Goal: Navigation & Orientation: Find specific page/section

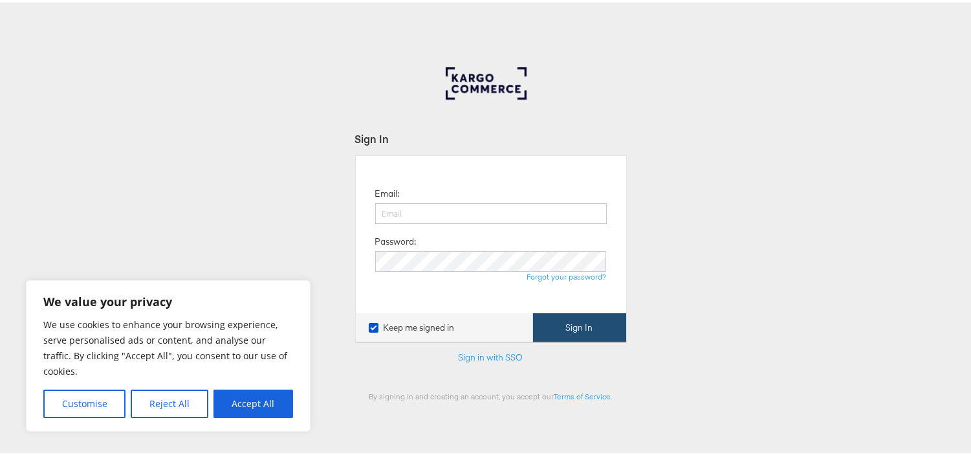
type input "aparna.doniparthi@kargo.com"
click at [571, 317] on button "Sign In" at bounding box center [579, 325] width 93 height 29
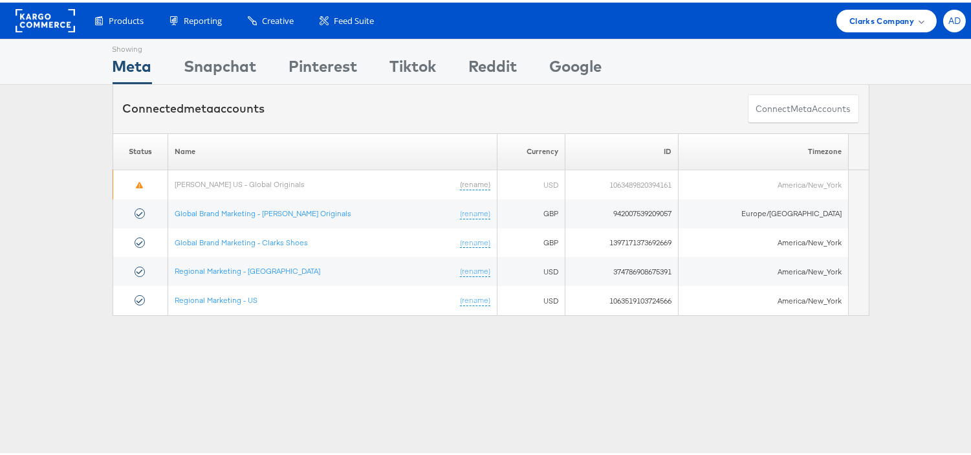
click at [946, 27] on div "AD" at bounding box center [954, 18] width 23 height 23
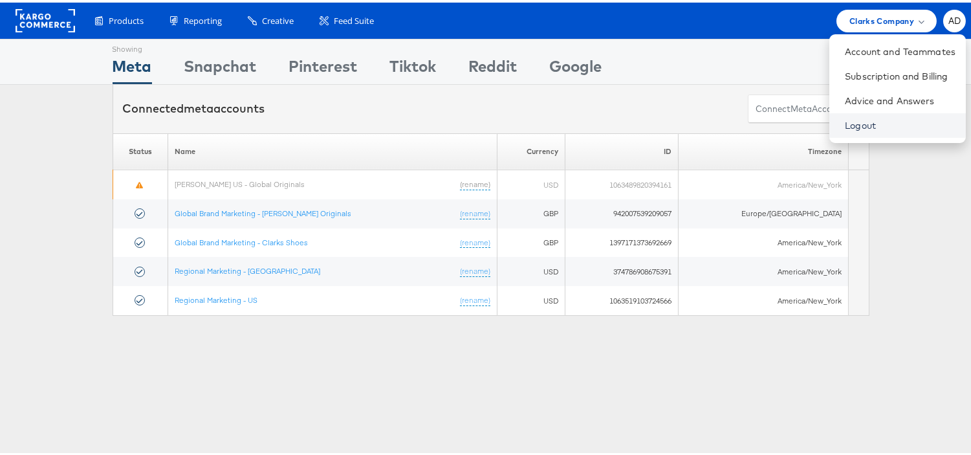
click at [845, 127] on link "Logout" at bounding box center [900, 122] width 111 height 13
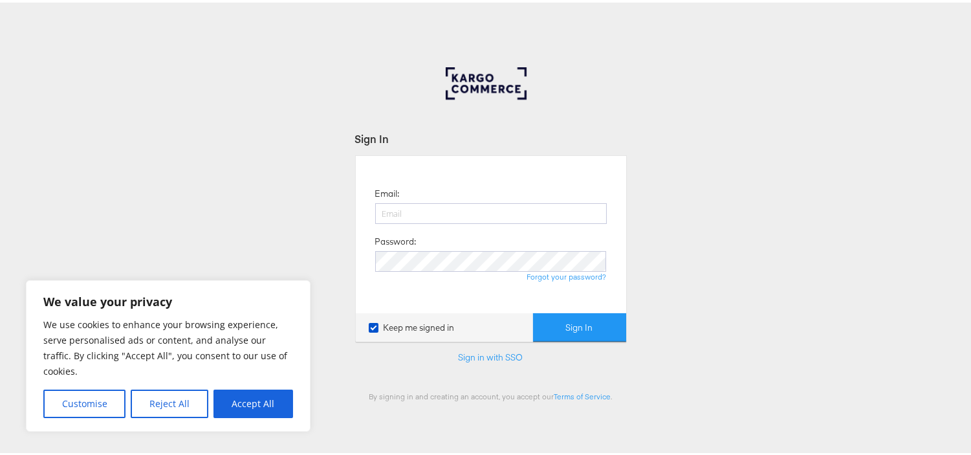
type input "aparna.doniparthi@kargo.com"
click at [758, 212] on div "Sign In Email: aparna.doniparthi@kargo.com Password: Forgot your password? Keep…" at bounding box center [491, 388] width 982 height 647
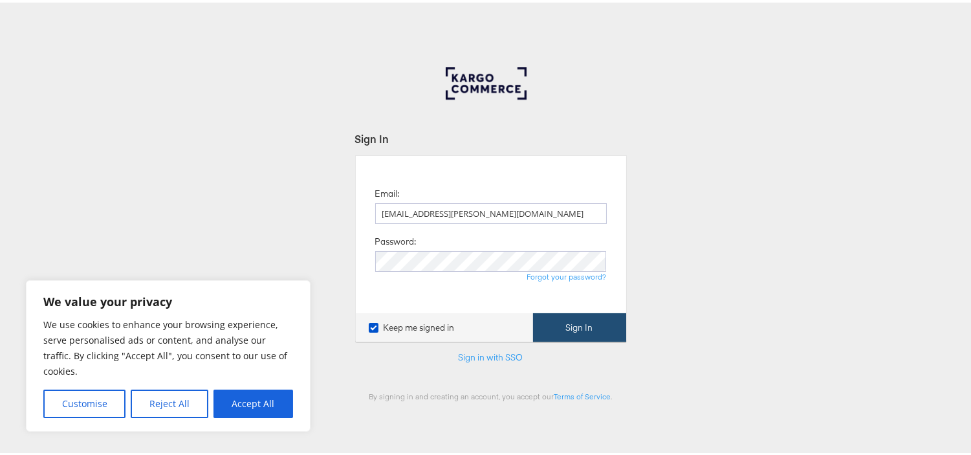
click at [551, 327] on button "Sign In" at bounding box center [579, 325] width 93 height 29
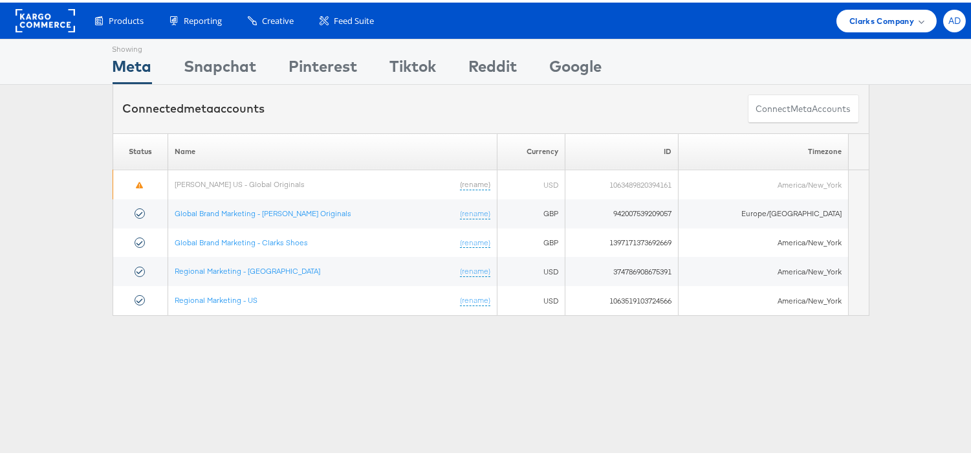
click at [949, 21] on span "AD" at bounding box center [955, 18] width 13 height 8
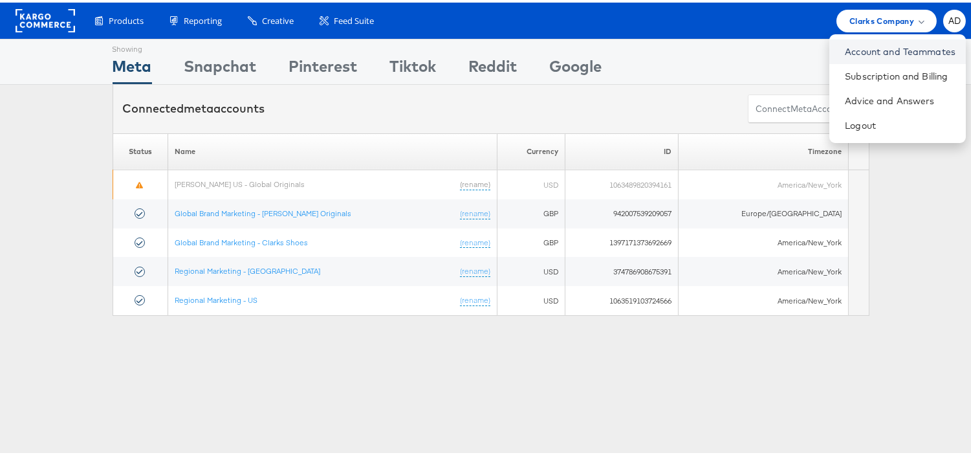
click at [845, 54] on link "Account and Teammates" at bounding box center [900, 49] width 111 height 13
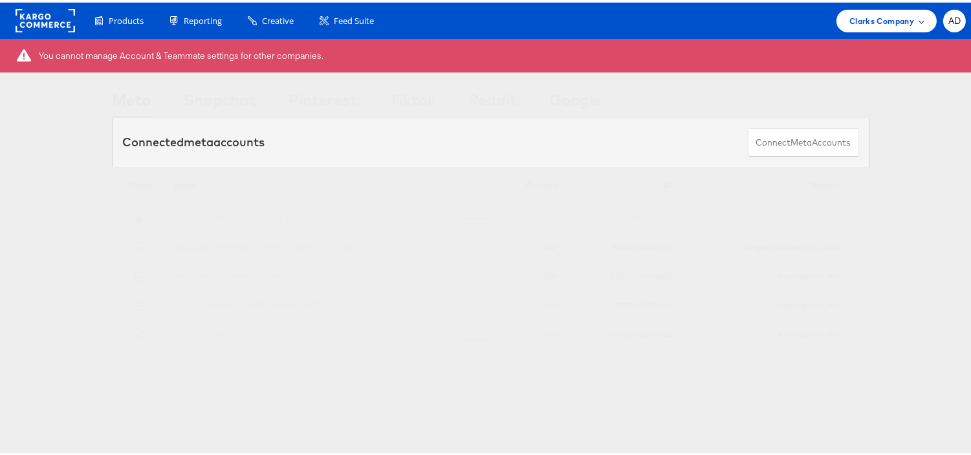
click at [870, 12] on span "Clarks Company" at bounding box center [882, 19] width 65 height 14
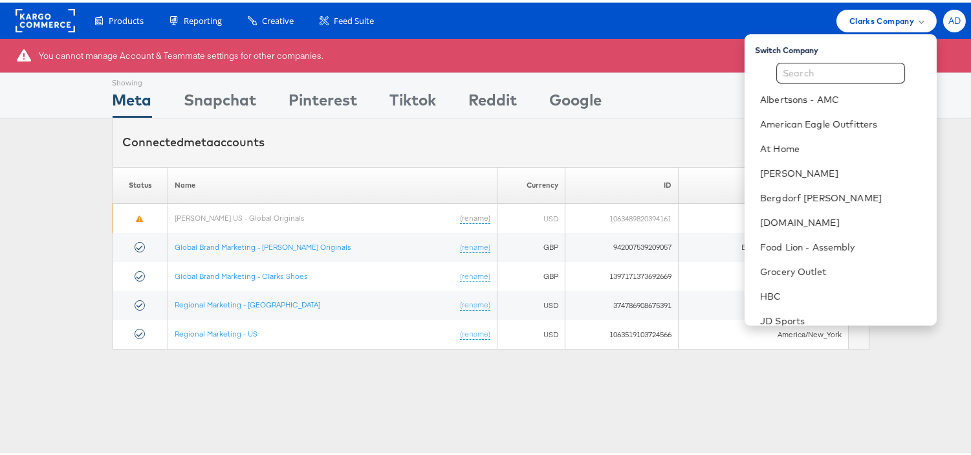
click at [949, 18] on span "AD" at bounding box center [955, 18] width 13 height 8
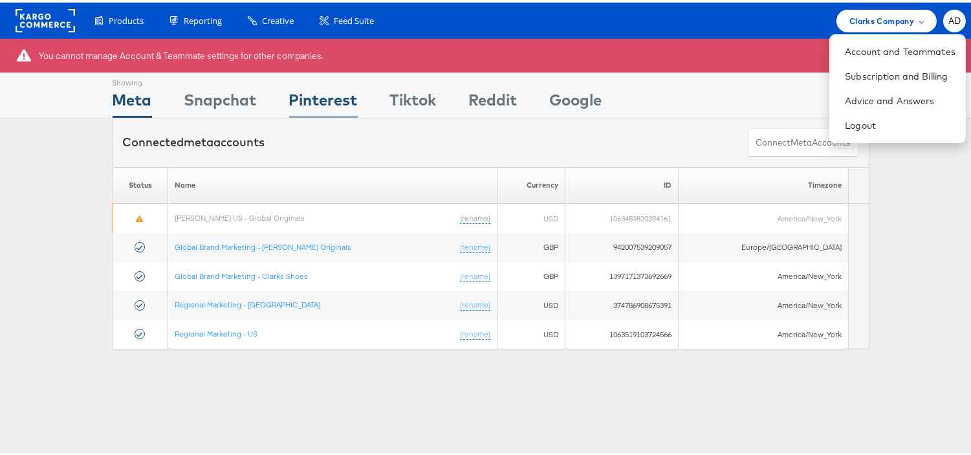
click at [313, 104] on div "Pinterest" at bounding box center [323, 100] width 69 height 29
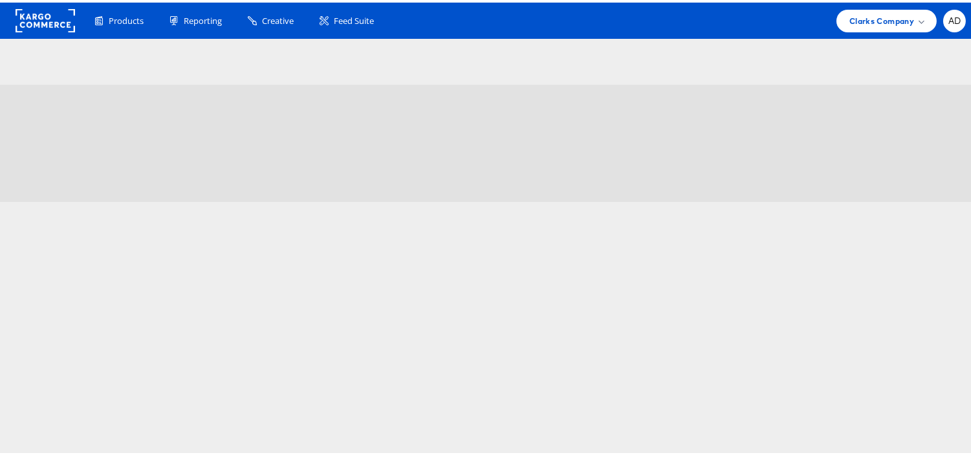
click at [413, 67] on div "Tiktok" at bounding box center [413, 66] width 47 height 29
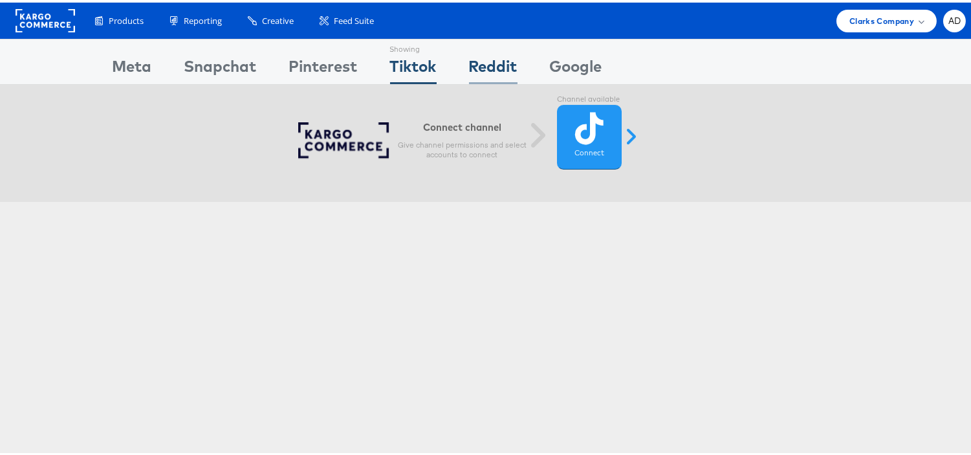
click at [509, 69] on div "Reddit" at bounding box center [493, 66] width 49 height 29
click at [322, 63] on div "Pinterest" at bounding box center [323, 66] width 69 height 29
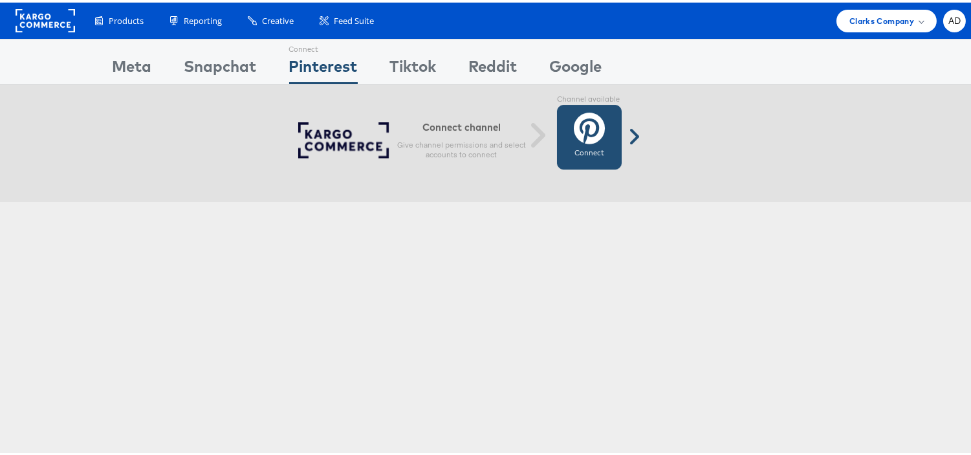
click at [632, 131] on span at bounding box center [634, 134] width 32 height 21
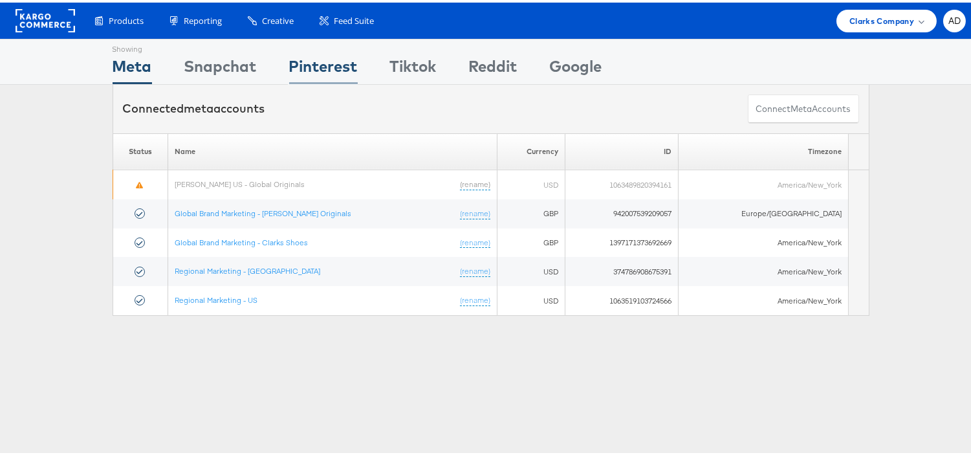
click at [320, 66] on div "Pinterest" at bounding box center [323, 66] width 69 height 29
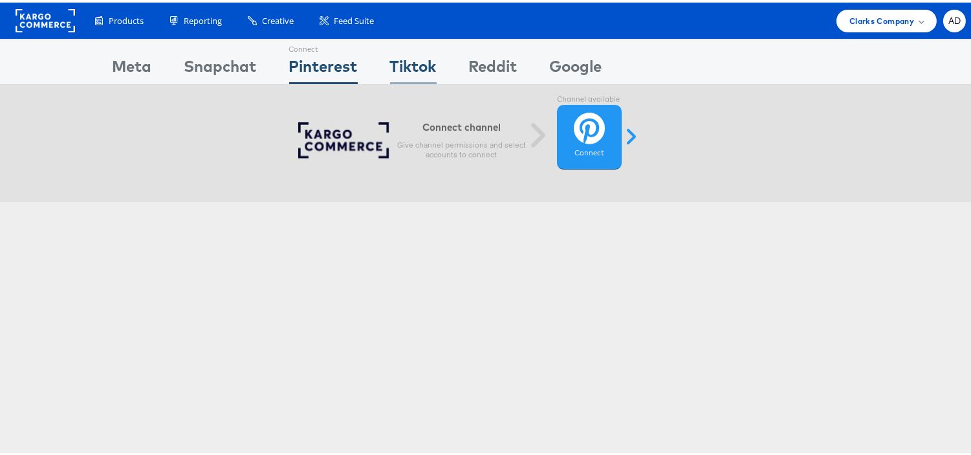
click at [413, 60] on div "Tiktok" at bounding box center [413, 66] width 47 height 29
click at [225, 57] on div "Snapchat" at bounding box center [220, 66] width 72 height 29
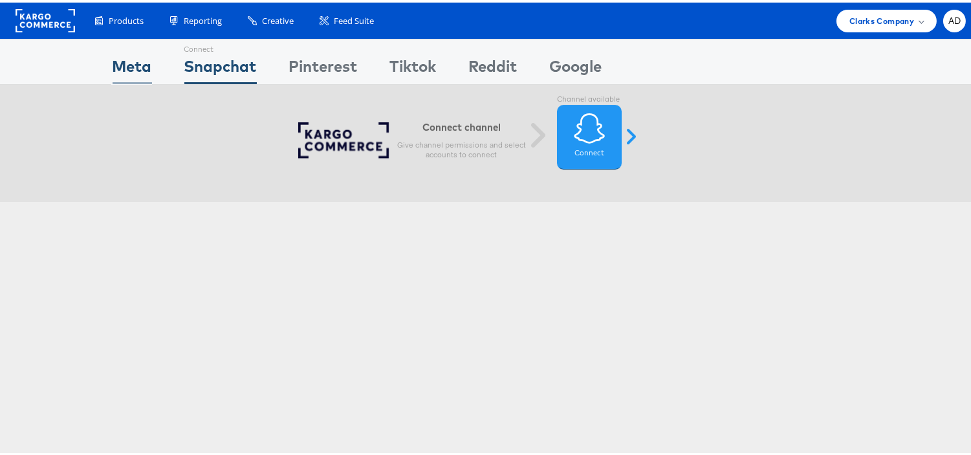
click at [128, 56] on div "Meta" at bounding box center [132, 66] width 39 height 29
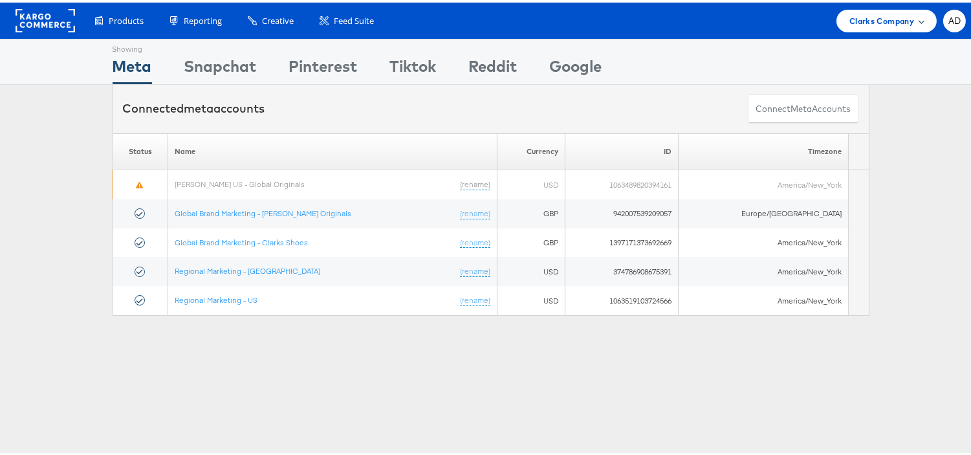
click at [883, 15] on span "Clarks Company" at bounding box center [882, 19] width 65 height 14
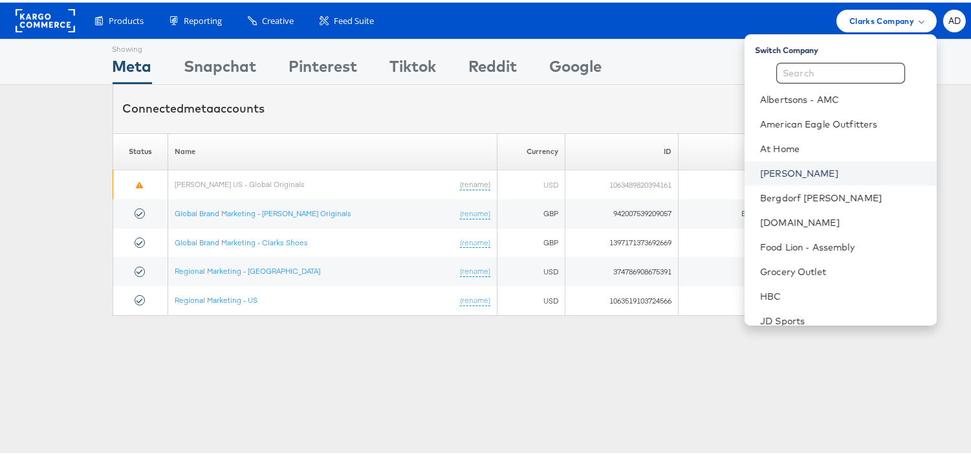
click at [760, 164] on link "[PERSON_NAME]" at bounding box center [843, 170] width 166 height 13
